Goal: Participate in discussion: Engage in conversation with other users on a specific topic

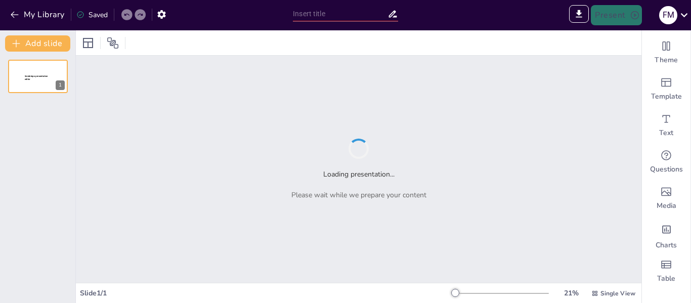
type input "Cuaderno de Práctica: Ejercicios de Lenguaje C++ en OnlineGDB"
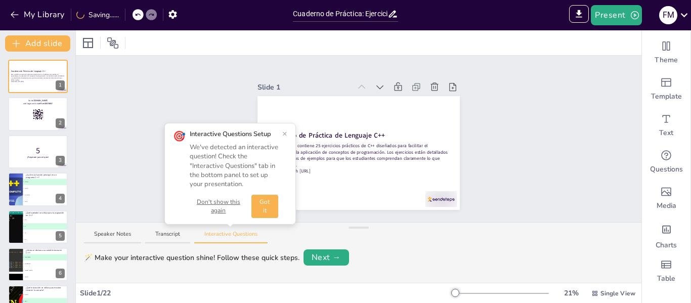
click at [282, 131] on button "×" at bounding box center [284, 134] width 5 height 8
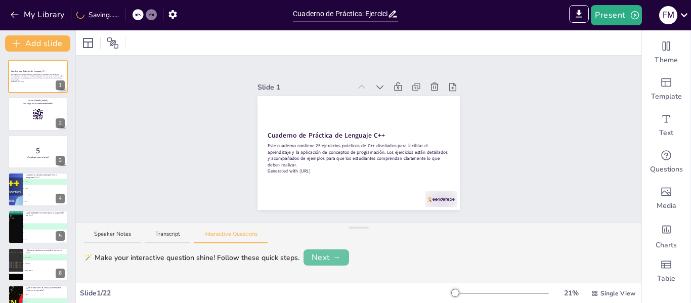
click at [326, 254] on button "Next →" at bounding box center [327, 257] width 46 height 16
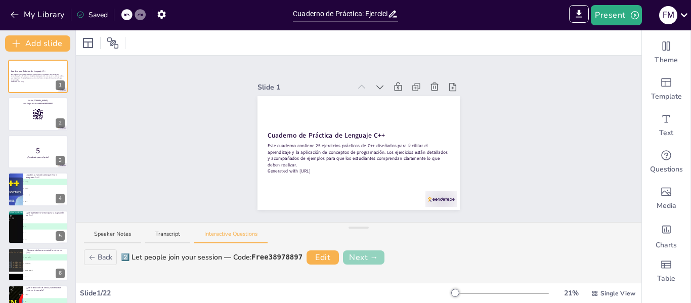
click at [355, 255] on button "Next →" at bounding box center [363, 257] width 41 height 14
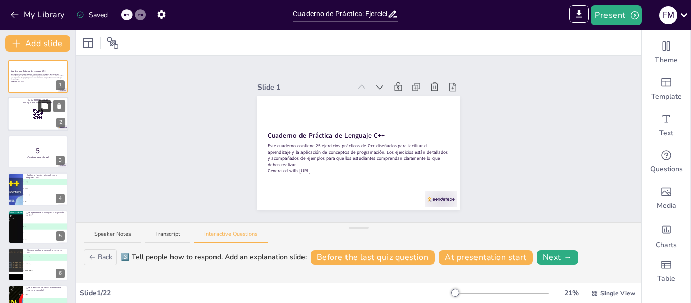
click at [41, 105] on icon at bounding box center [44, 106] width 7 height 7
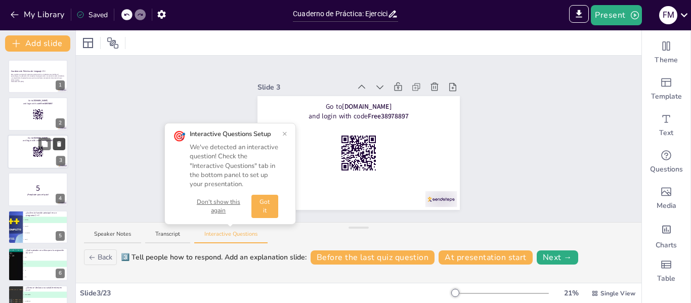
click at [58, 145] on icon at bounding box center [59, 144] width 4 height 6
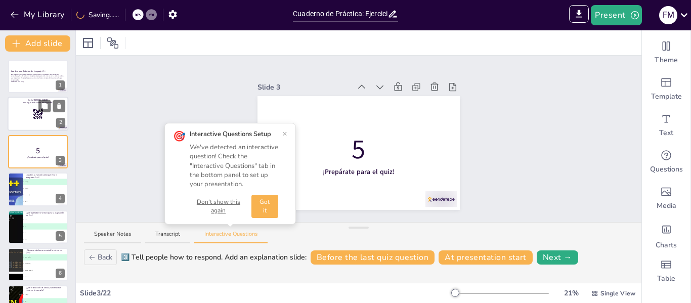
click at [22, 111] on div at bounding box center [38, 114] width 61 height 34
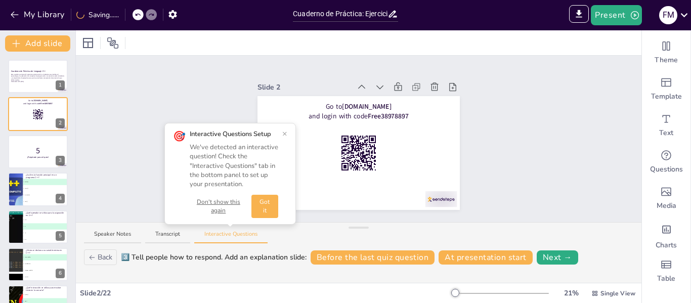
click at [33, 191] on li "B start()" at bounding box center [46, 189] width 46 height 7
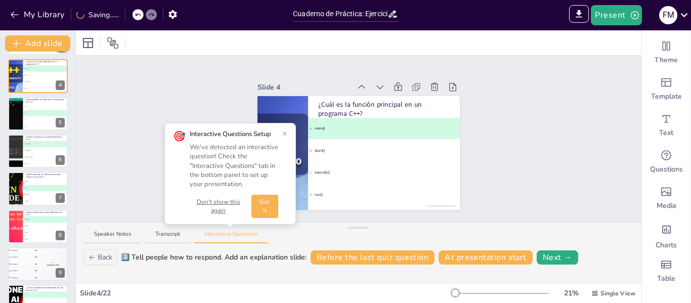
click at [32, 194] on span "C display()" at bounding box center [45, 195] width 44 height 2
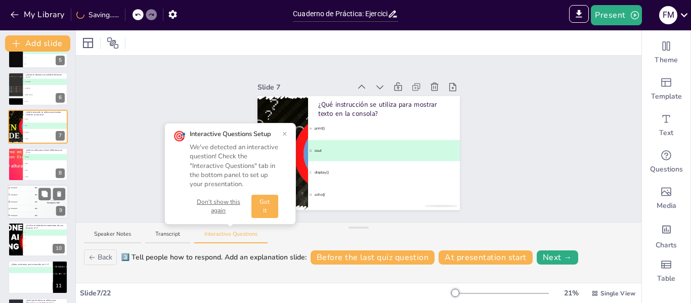
click at [33, 204] on div "🥉 Participant 3 300" at bounding box center [23, 202] width 30 height 7
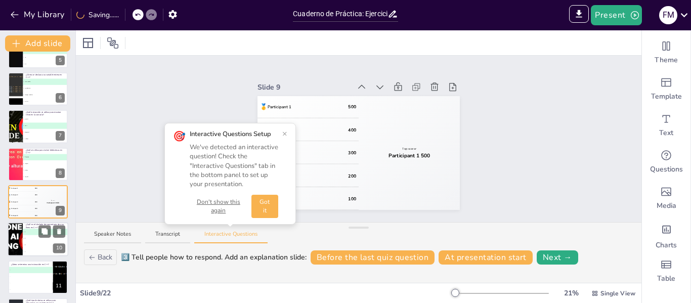
scroll to position [200, 0]
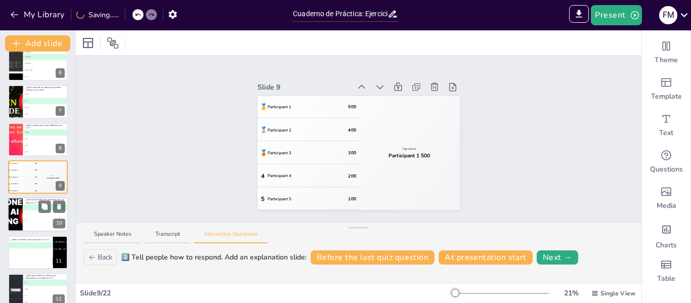
click at [34, 218] on li "C #" at bounding box center [46, 221] width 46 height 7
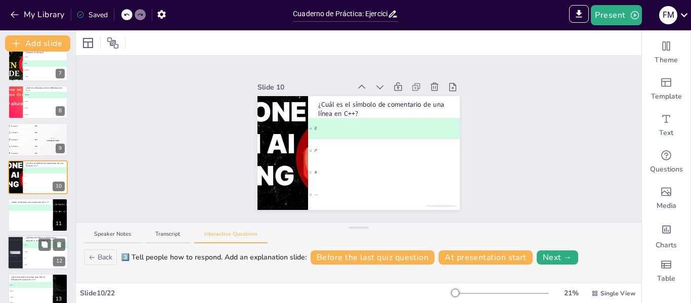
click at [37, 238] on p "¿Qué tipo de datos se utiliza para almacenar un carácter en C++?" at bounding box center [45, 240] width 39 height 6
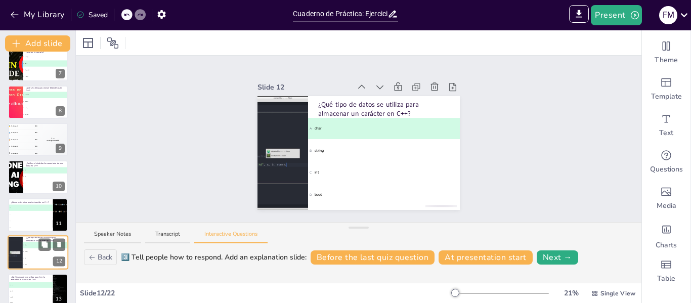
scroll to position [313, 0]
